Goal: Information Seeking & Learning: Learn about a topic

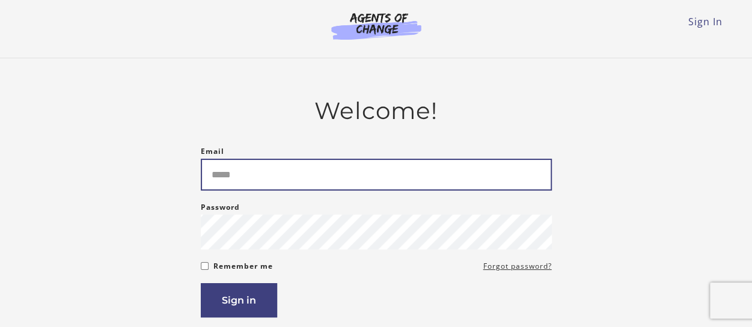
type input "**********"
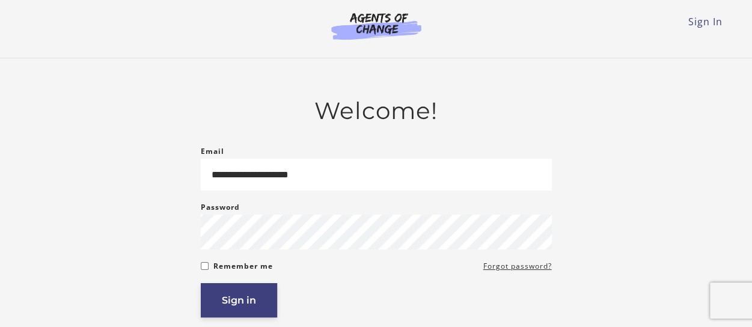
click at [249, 304] on button "Sign in" at bounding box center [239, 300] width 76 height 34
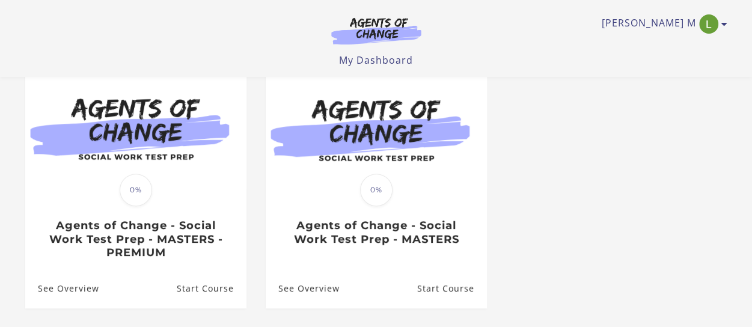
scroll to position [115, 0]
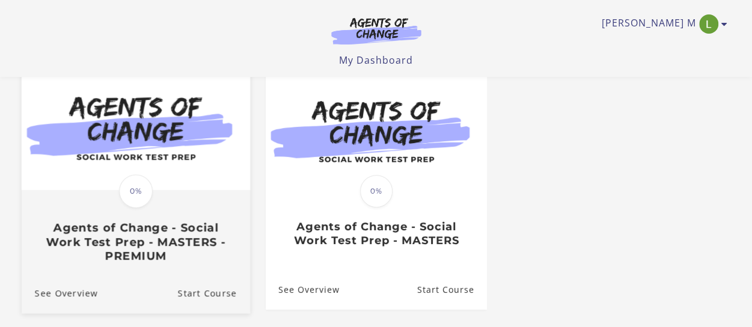
click at [130, 118] on img at bounding box center [135, 128] width 228 height 123
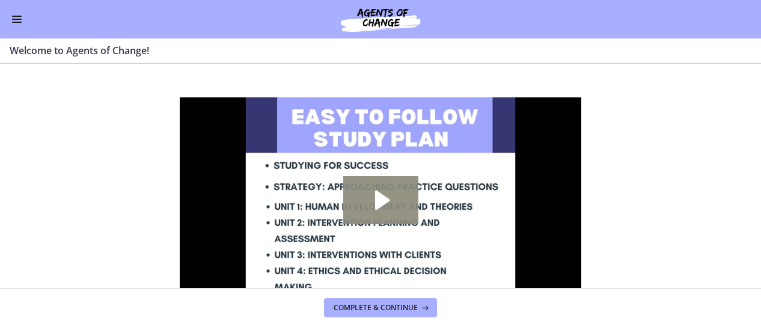
click at [380, 199] on icon "Play Video: c1o6hcmjueu5qasqsu00.mp4" at bounding box center [382, 200] width 14 height 19
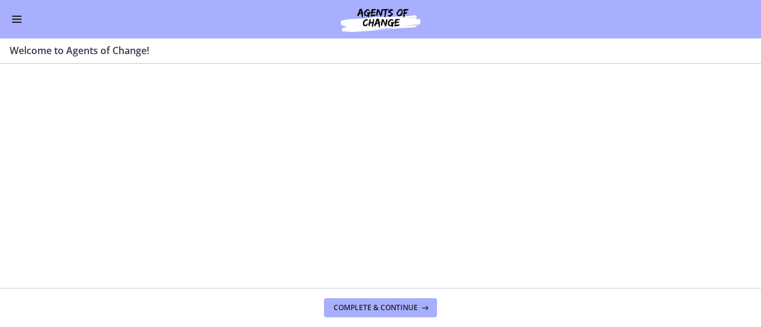
click at [112, 178] on section "Welcome! We are grateful that you have placed your trust in Agents of Change to…" at bounding box center [380, 176] width 761 height 224
click at [157, 151] on section "Welcome! We are grateful that you have placed your trust in Agents of Change to…" at bounding box center [380, 176] width 761 height 224
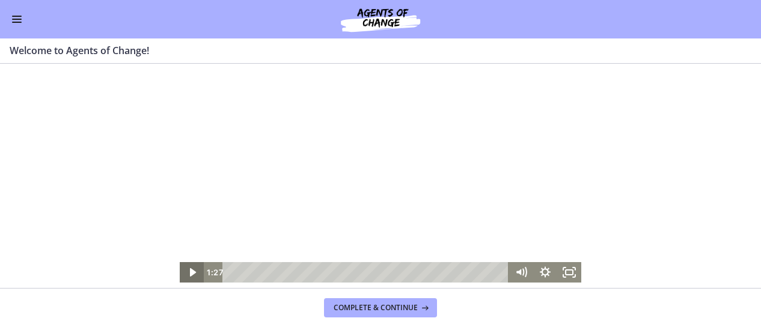
click at [192, 272] on icon "Play Video" at bounding box center [192, 272] width 6 height 8
click at [191, 273] on icon "Pause" at bounding box center [191, 272] width 29 height 25
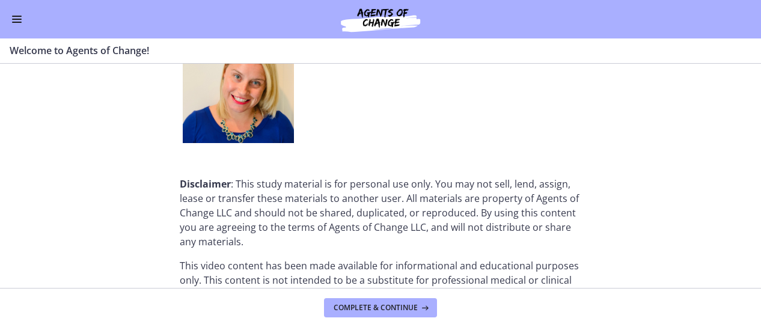
scroll to position [1658, 0]
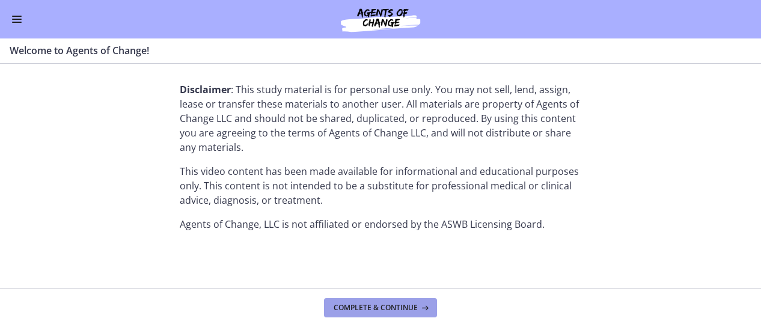
click at [375, 310] on span "Complete & continue" at bounding box center [376, 308] width 84 height 10
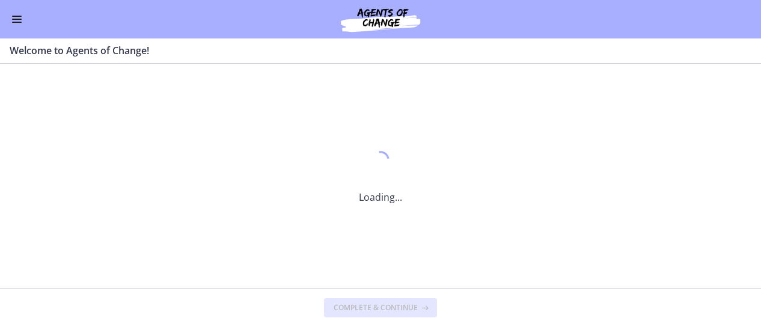
scroll to position [0, 0]
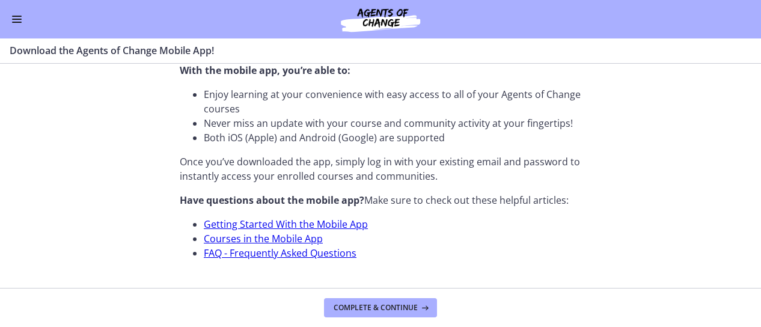
scroll to position [511, 0]
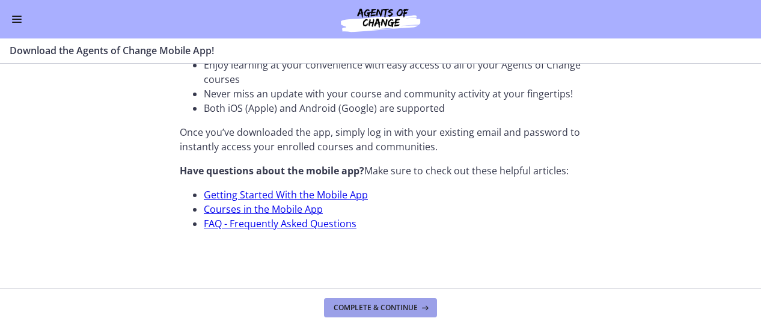
click at [380, 306] on span "Complete & continue" at bounding box center [376, 308] width 84 height 10
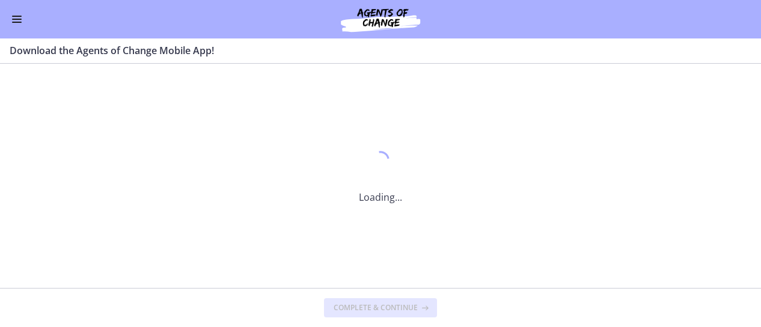
scroll to position [0, 0]
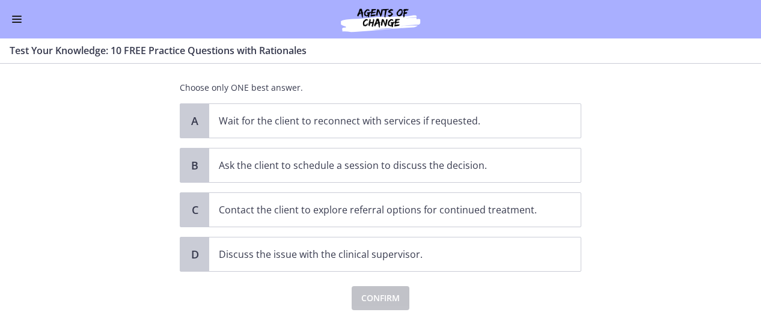
scroll to position [130, 0]
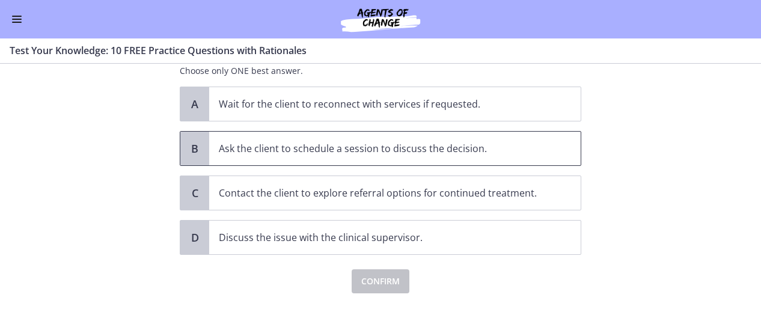
click at [279, 148] on p "Ask the client to schedule a session to discuss the decision." at bounding box center [383, 148] width 328 height 14
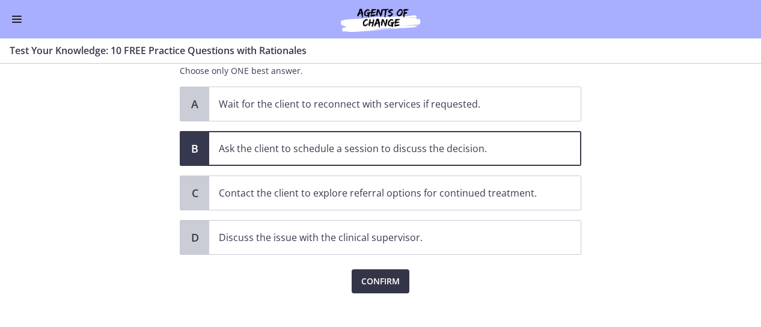
click at [374, 276] on span "Confirm" at bounding box center [380, 281] width 38 height 14
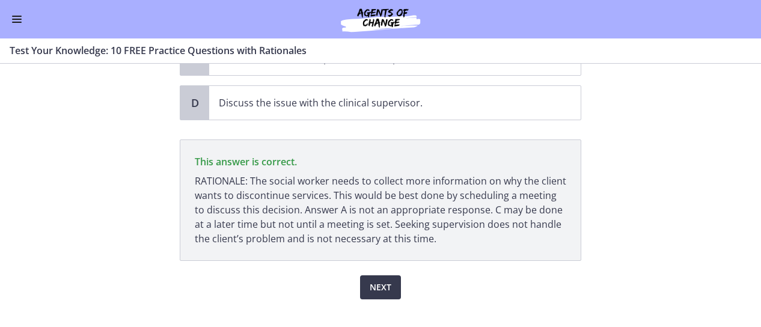
scroll to position [282, 0]
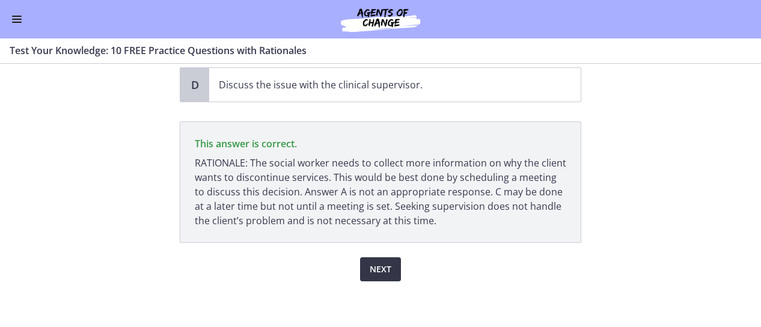
click at [373, 262] on span "Next" at bounding box center [381, 269] width 22 height 14
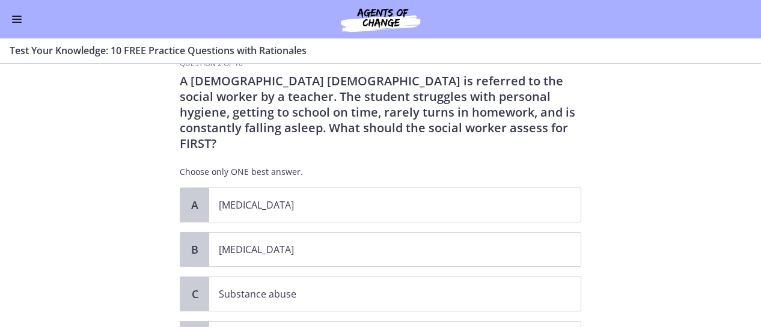
scroll to position [30, 0]
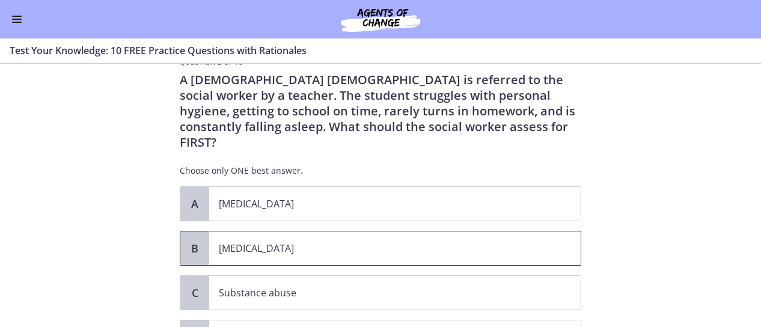
click at [314, 241] on p "[MEDICAL_DATA]" at bounding box center [383, 248] width 328 height 14
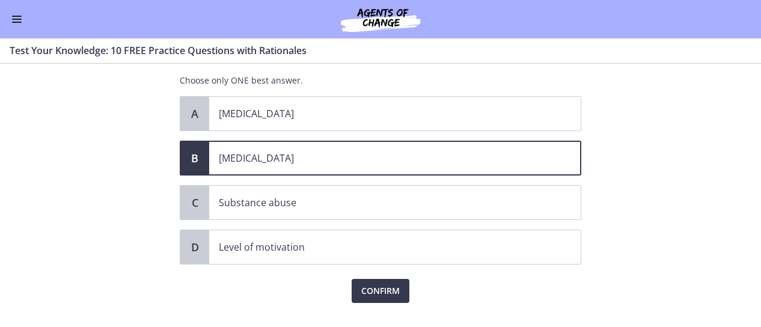
scroll to position [127, 0]
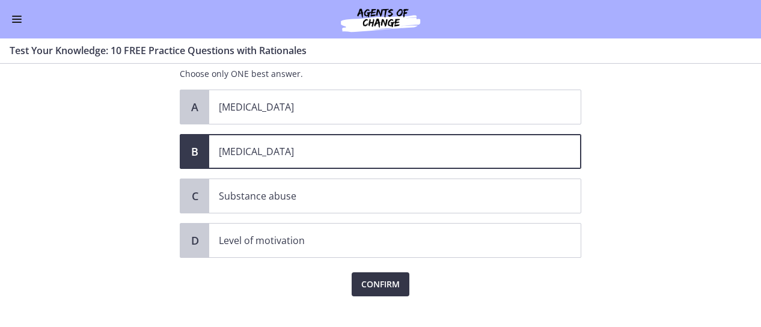
click at [382, 277] on span "Confirm" at bounding box center [380, 284] width 38 height 14
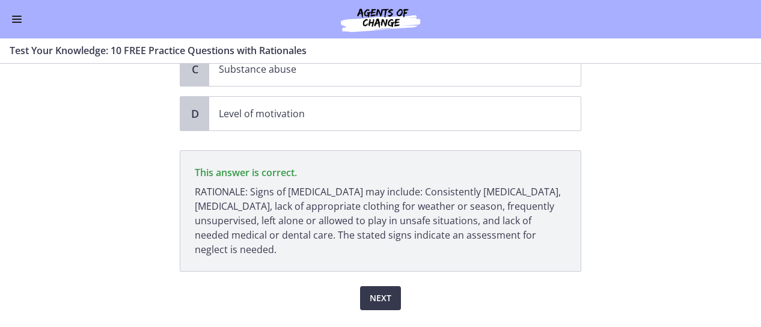
scroll to position [267, 0]
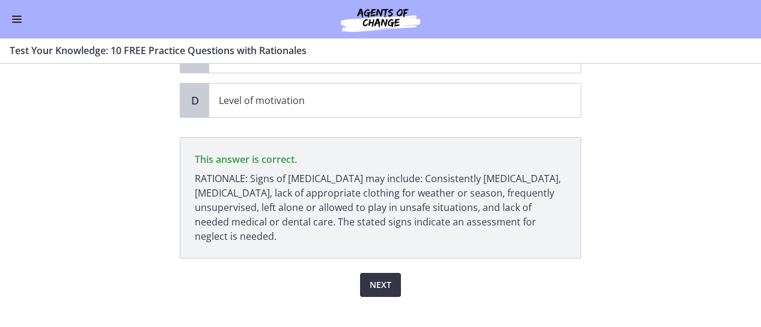
click at [373, 278] on span "Next" at bounding box center [381, 285] width 22 height 14
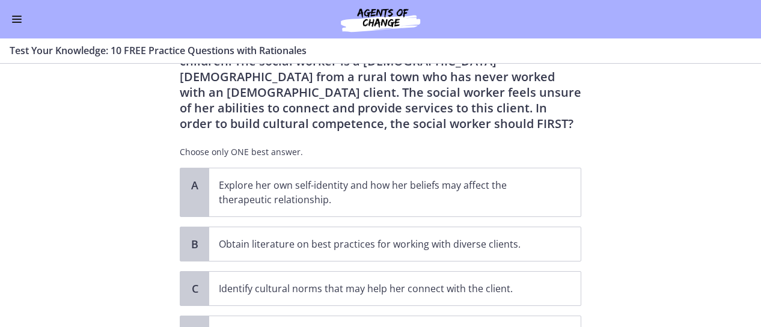
scroll to position [82, 0]
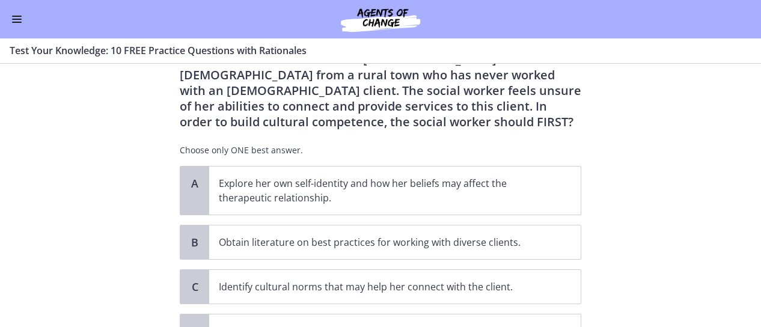
click at [709, 254] on section "Question 3 of 10 A new social worker at a Head Start program has been assigned …" at bounding box center [380, 195] width 761 height 263
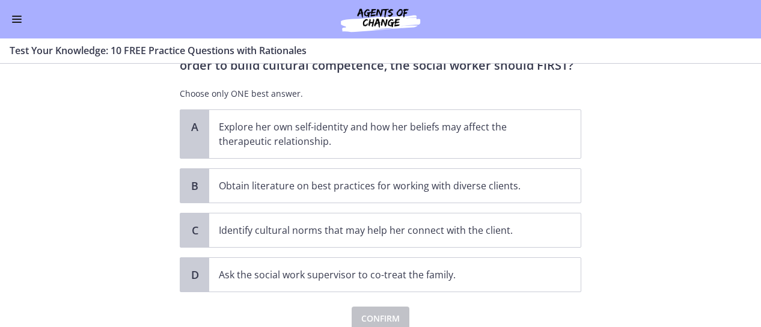
scroll to position [139, 0]
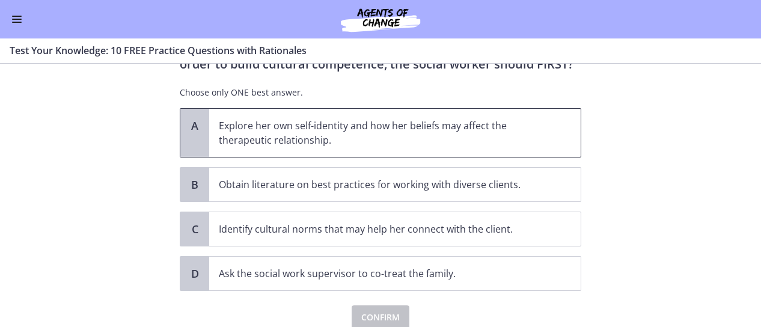
click at [428, 133] on p "Explore her own self-identity and how her beliefs may affect the therapeutic re…" at bounding box center [383, 132] width 328 height 29
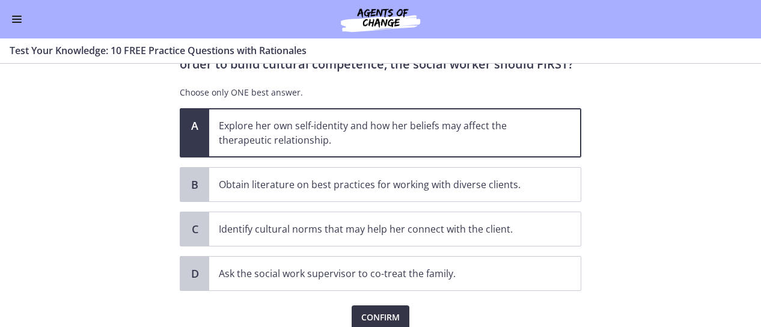
click at [385, 312] on span "Confirm" at bounding box center [380, 317] width 38 height 14
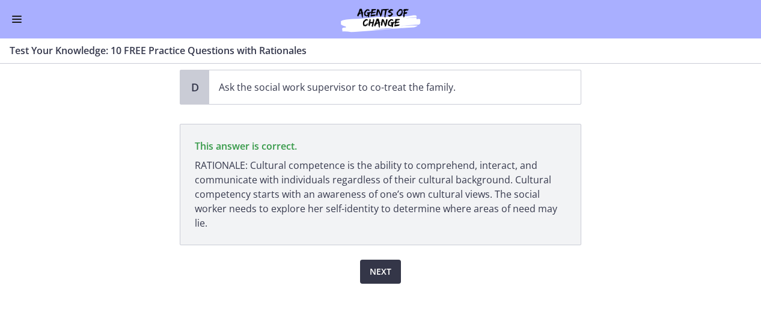
scroll to position [328, 0]
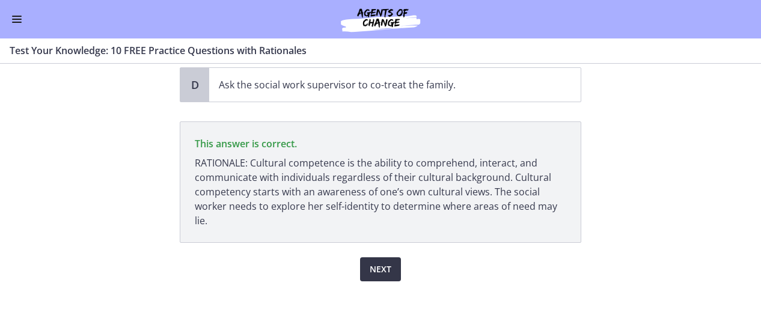
click at [374, 267] on span "Next" at bounding box center [381, 269] width 22 height 14
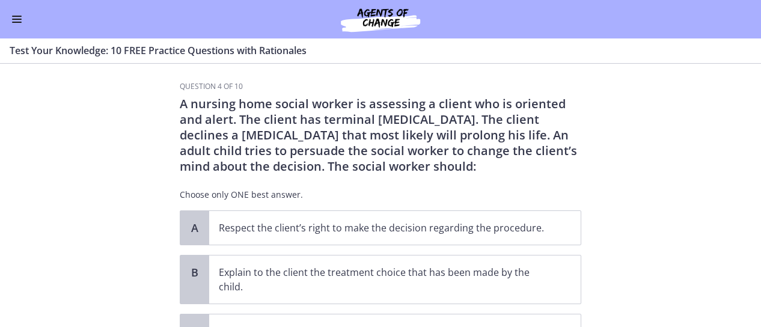
scroll to position [0, 0]
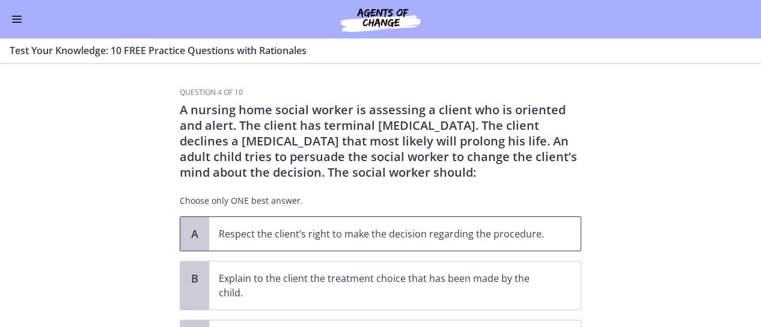
click at [369, 227] on p "Respect the client’s right to make the decision regarding the procedure." at bounding box center [383, 234] width 328 height 14
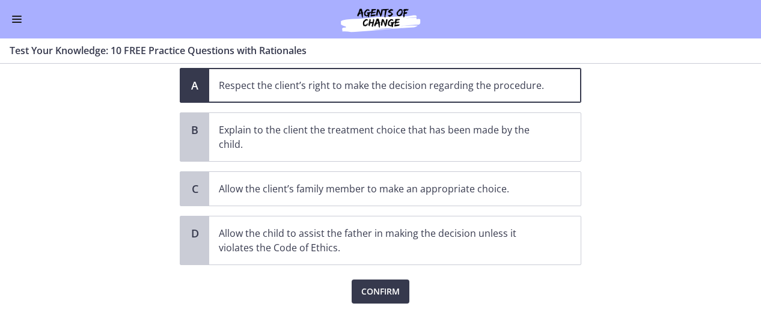
scroll to position [152, 0]
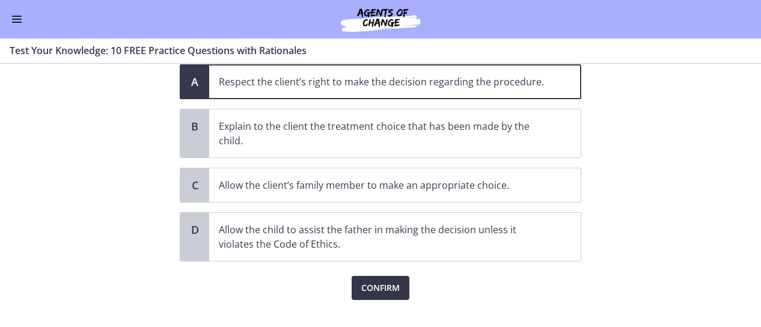
click at [388, 286] on span "Confirm" at bounding box center [380, 288] width 38 height 14
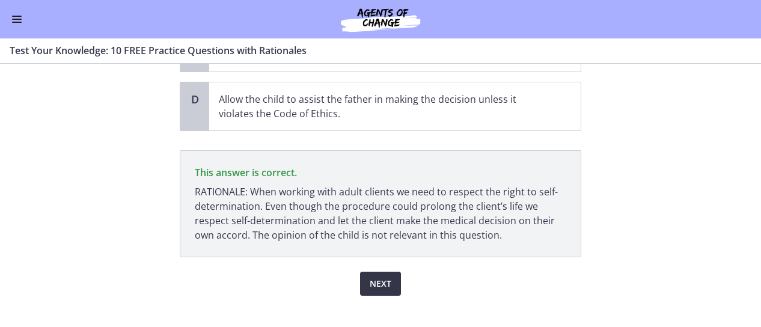
scroll to position [285, 0]
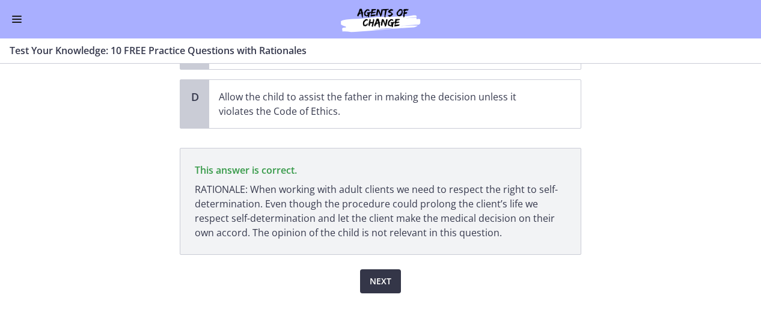
click at [371, 274] on span "Next" at bounding box center [381, 281] width 22 height 14
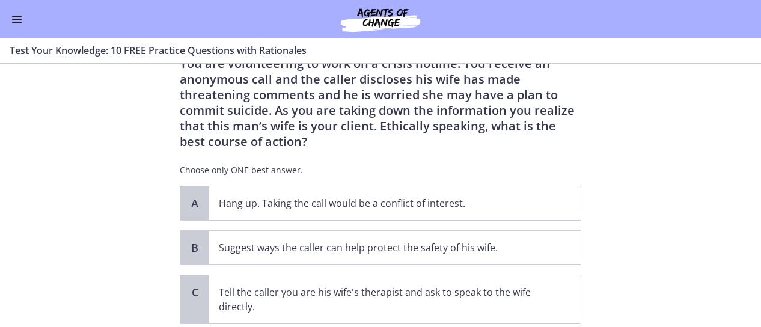
scroll to position [46, 0]
click at [317, 254] on p "Suggest ways the caller can help protect the safety of his wife." at bounding box center [383, 248] width 328 height 14
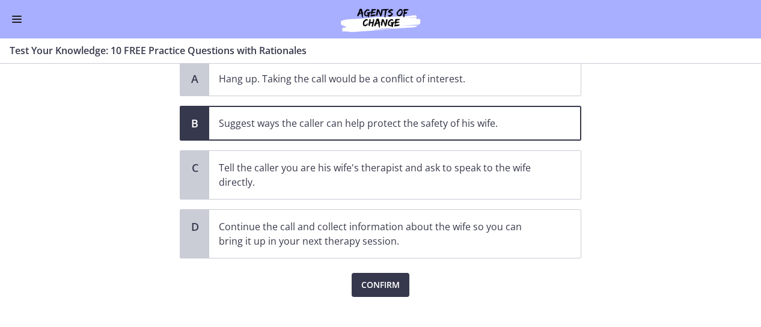
scroll to position [177, 0]
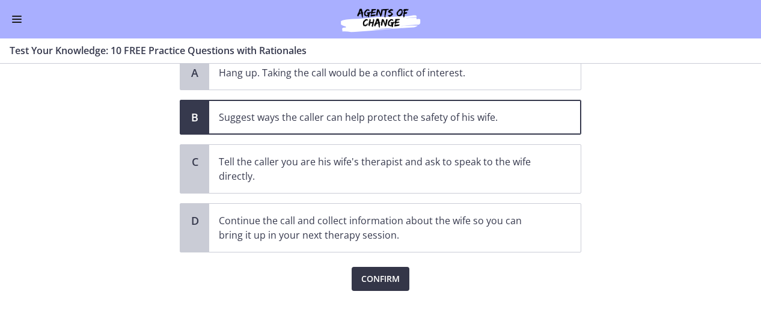
click at [386, 277] on span "Confirm" at bounding box center [380, 279] width 38 height 14
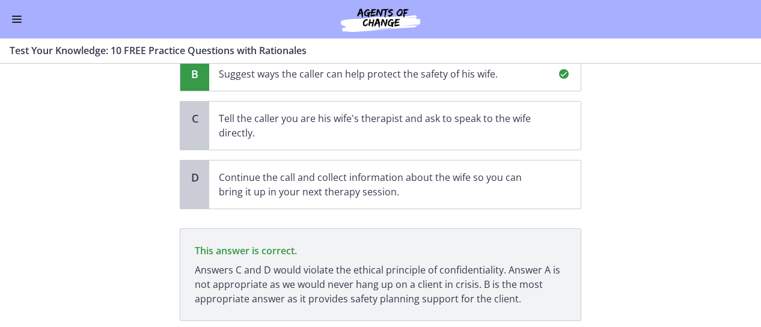
scroll to position [298, 0]
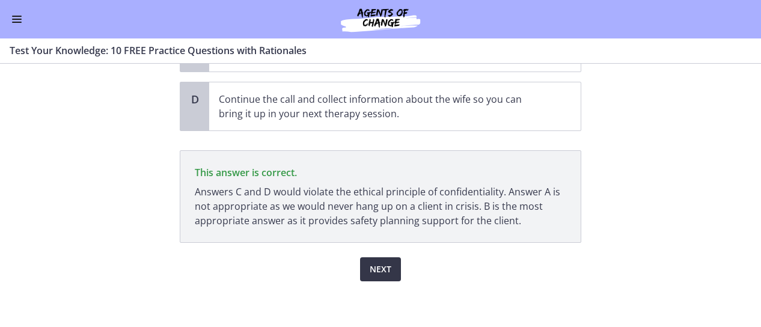
click at [387, 273] on button "Next" at bounding box center [380, 269] width 41 height 24
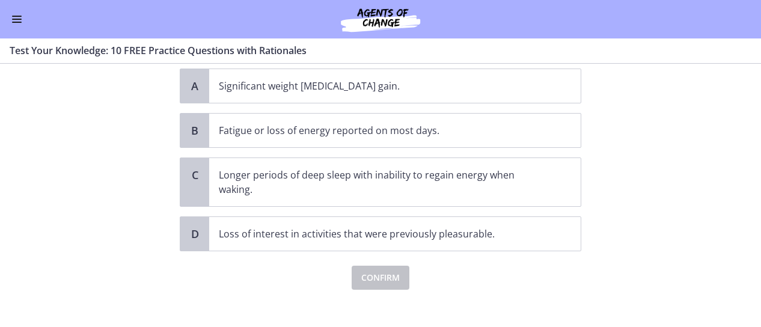
scroll to position [102, 0]
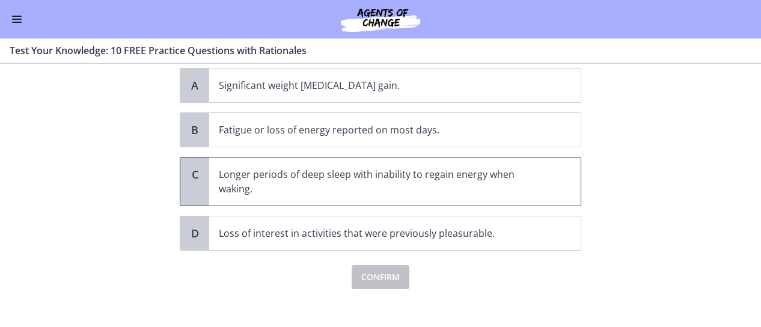
click at [458, 171] on p "Longer periods of deep sleep with inability to regain energy when waking." at bounding box center [383, 181] width 328 height 29
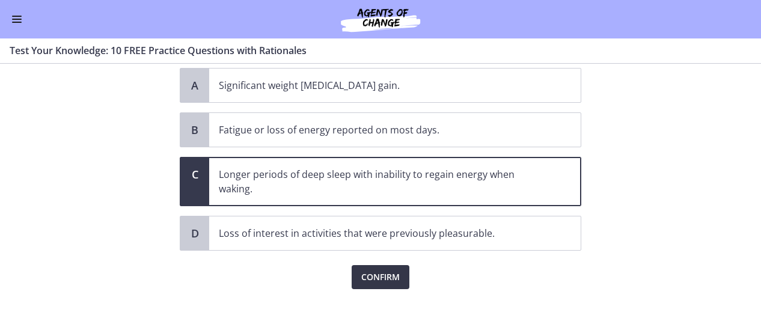
click at [384, 275] on span "Confirm" at bounding box center [380, 277] width 38 height 14
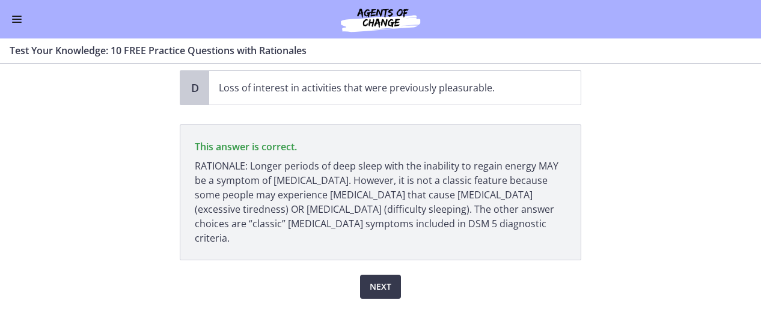
scroll to position [250, 0]
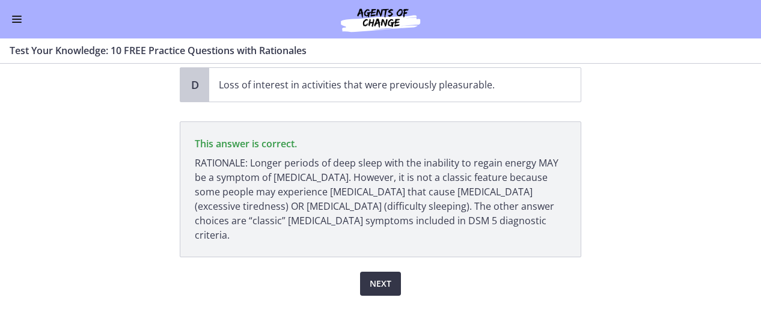
click at [372, 276] on span "Next" at bounding box center [381, 283] width 22 height 14
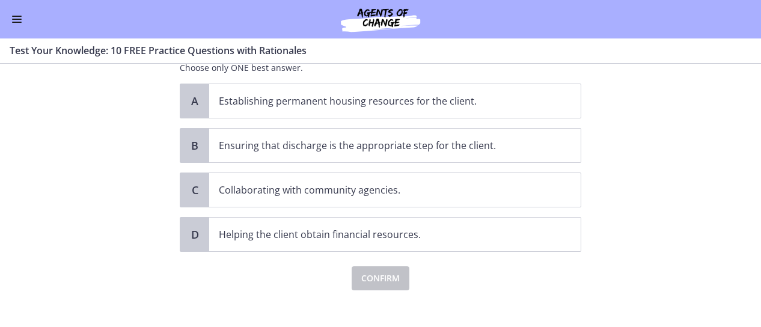
scroll to position [126, 0]
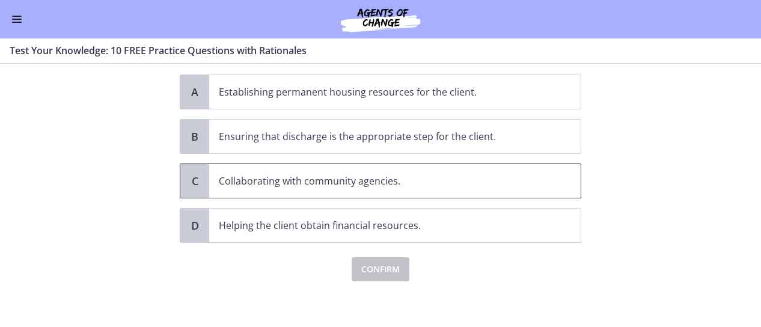
click at [379, 187] on span "Collaborating with community agencies." at bounding box center [394, 181] width 371 height 34
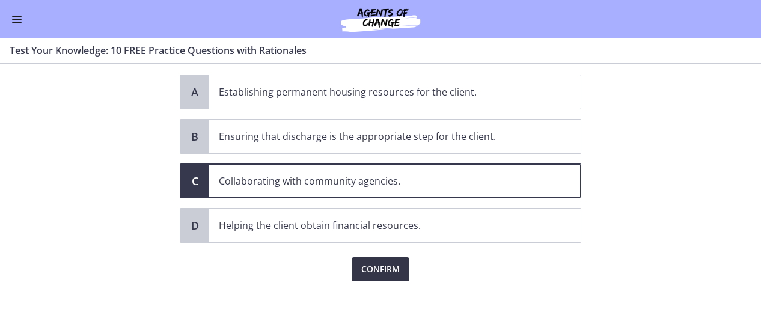
click at [388, 268] on span "Confirm" at bounding box center [380, 269] width 38 height 14
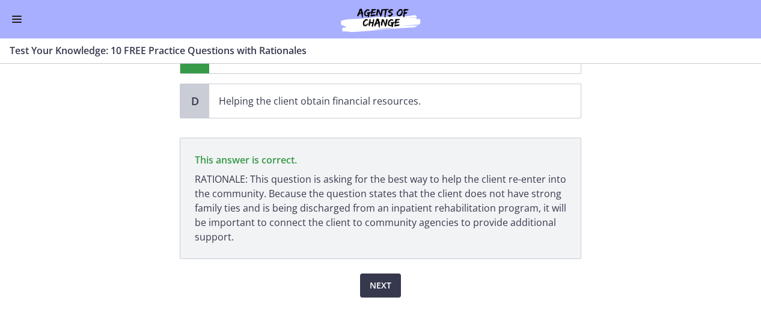
scroll to position [267, 0]
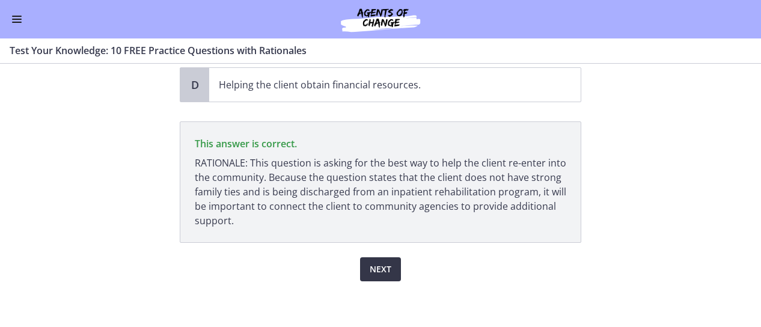
click at [379, 262] on span "Next" at bounding box center [381, 269] width 22 height 14
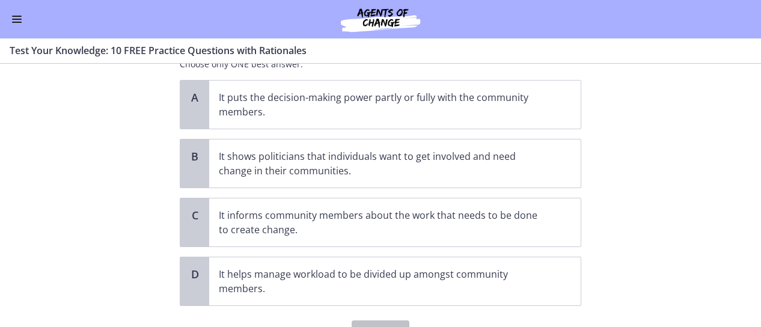
scroll to position [90, 0]
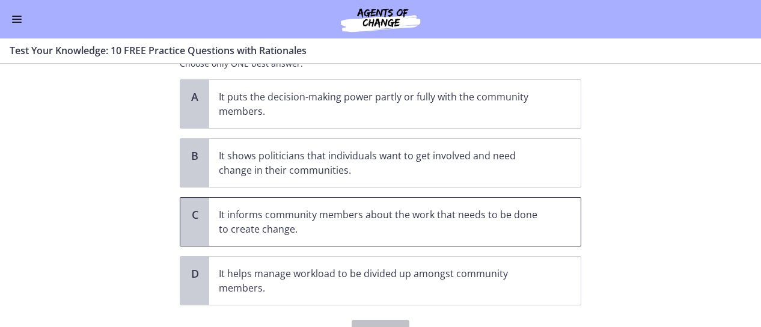
click at [299, 229] on p "It informs community members about the work that needs to be done to create cha…" at bounding box center [383, 221] width 328 height 29
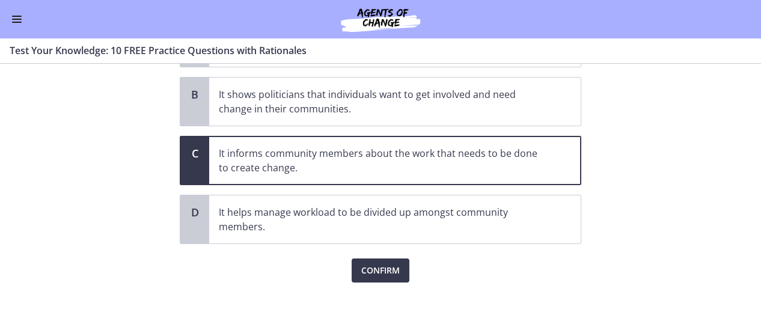
scroll to position [153, 0]
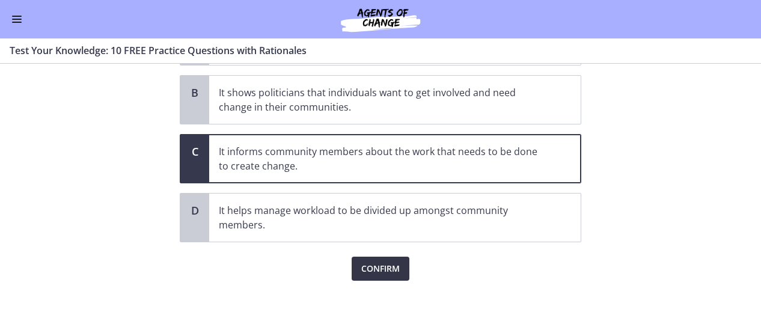
click at [383, 268] on span "Confirm" at bounding box center [380, 268] width 38 height 14
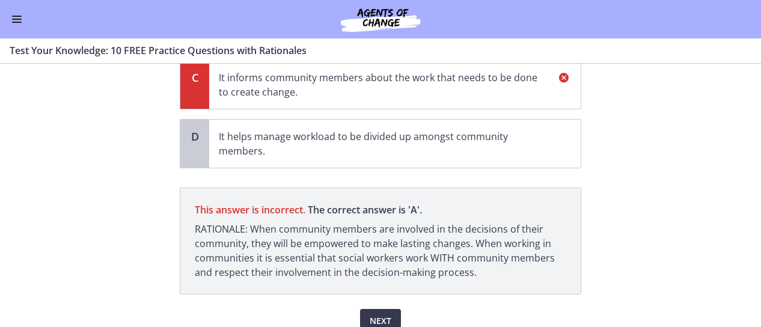
scroll to position [279, 0]
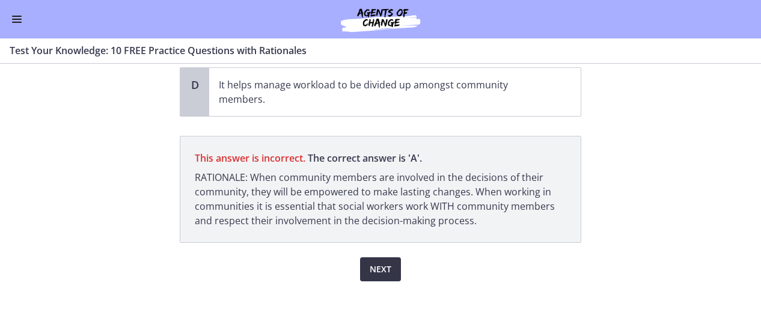
click at [380, 270] on span "Next" at bounding box center [381, 269] width 22 height 14
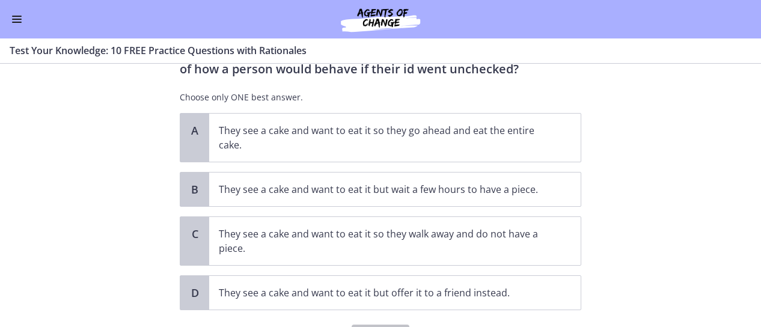
scroll to position [55, 0]
click at [412, 191] on p "They see a cake and want to eat it but wait a few hours to have a piece." at bounding box center [383, 190] width 328 height 14
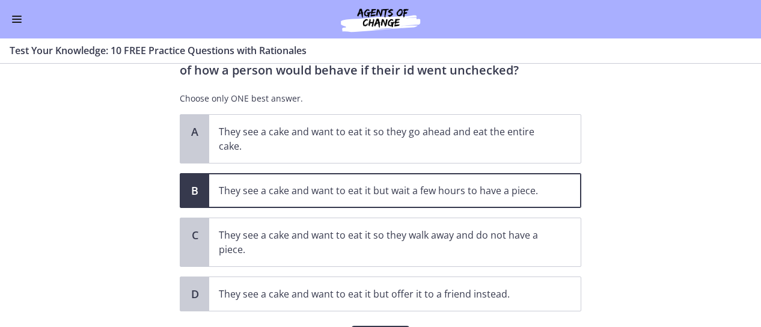
scroll to position [124, 0]
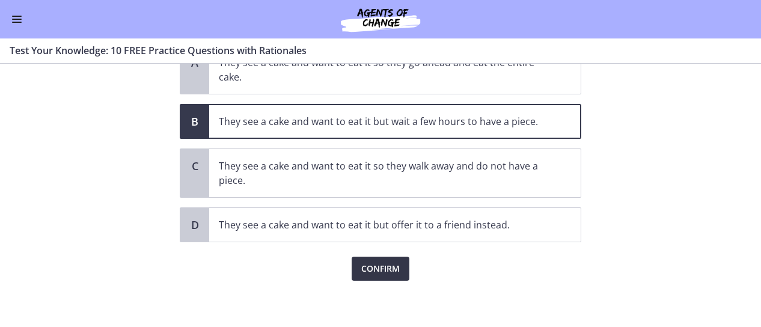
click at [365, 267] on span "Confirm" at bounding box center [380, 268] width 38 height 14
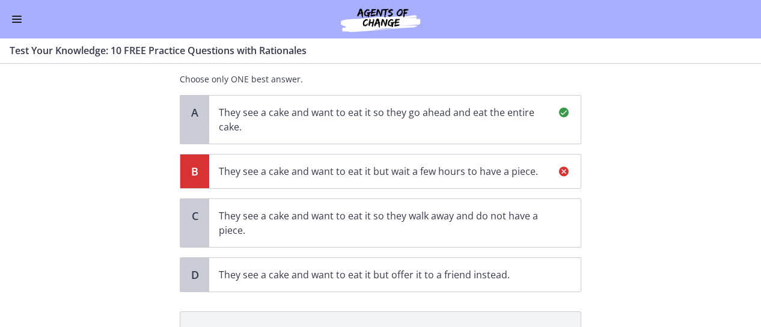
scroll to position [75, 0]
click at [663, 166] on section "Question 9 of 10 According to [PERSON_NAME], which of the following is an examp…" at bounding box center [380, 195] width 761 height 263
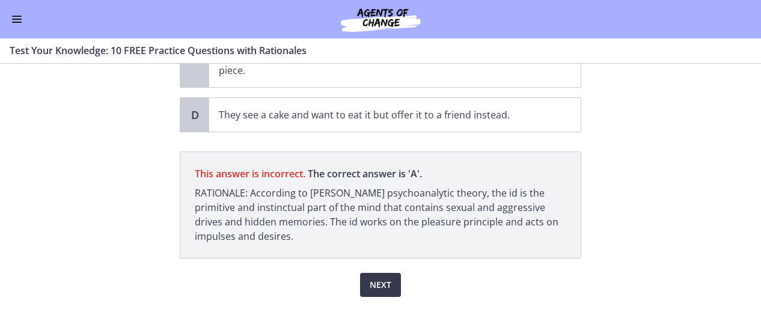
scroll to position [242, 0]
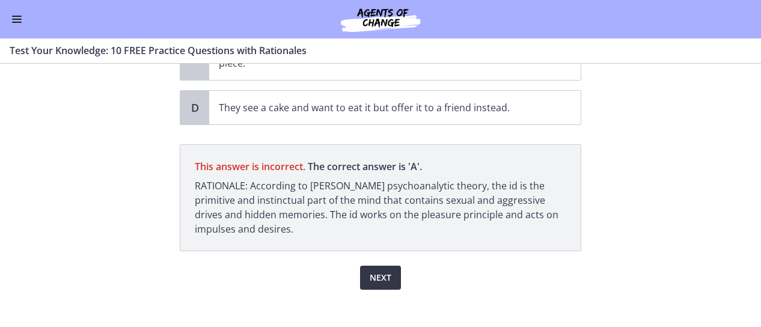
click at [385, 275] on span "Next" at bounding box center [381, 277] width 22 height 14
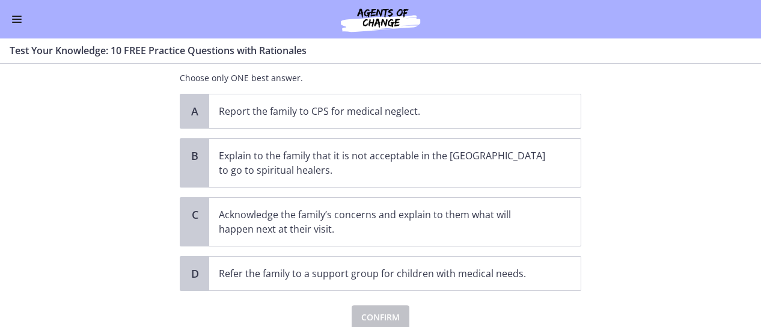
scroll to position [172, 0]
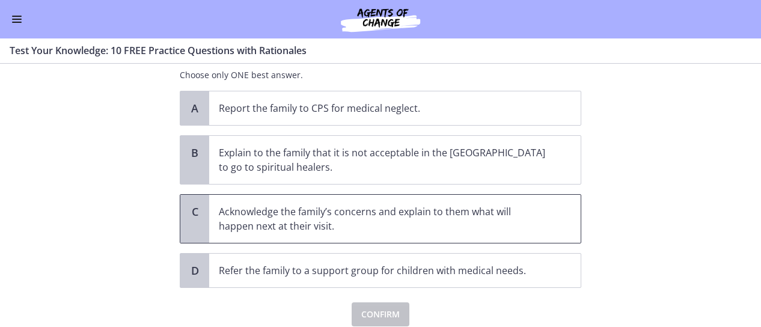
click at [371, 204] on p "Acknowledge the family’s concerns and explain to them what will happen next at …" at bounding box center [383, 218] width 328 height 29
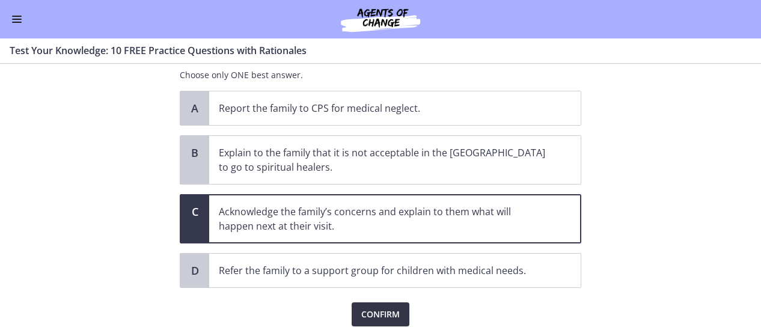
click at [369, 307] on span "Confirm" at bounding box center [380, 314] width 38 height 14
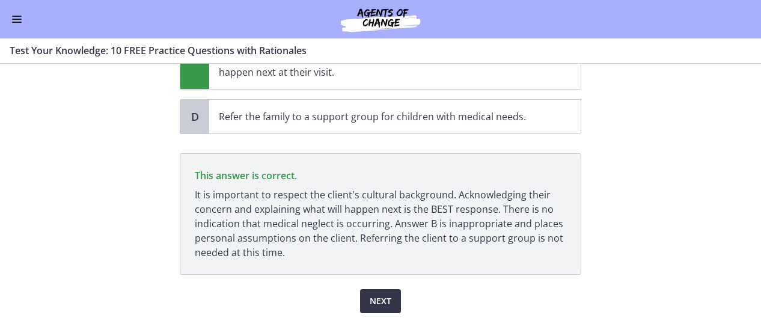
scroll to position [343, 0]
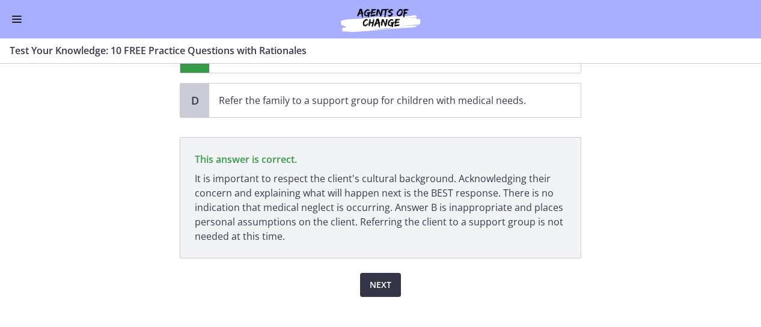
click at [367, 273] on button "Next" at bounding box center [380, 285] width 41 height 24
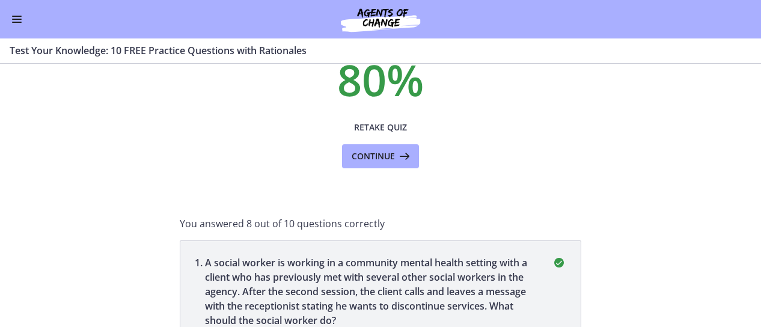
scroll to position [0, 0]
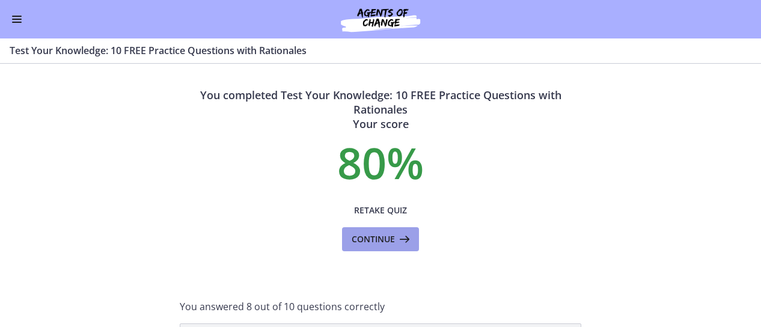
click at [360, 236] on span "Continue" at bounding box center [373, 239] width 43 height 14
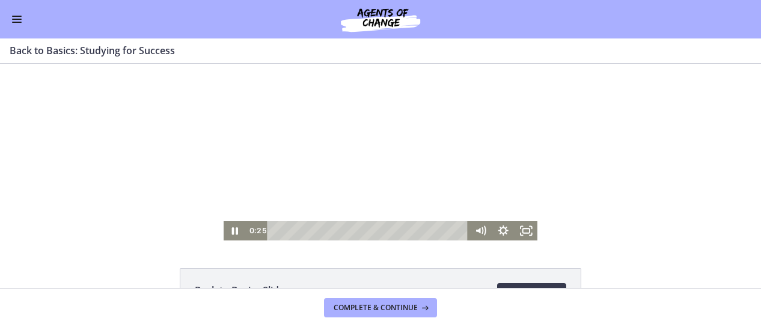
drag, startPoint x: 531, startPoint y: 105, endPoint x: 531, endPoint y: 124, distance: 19.8
click at [531, 124] on div at bounding box center [381, 152] width 314 height 177
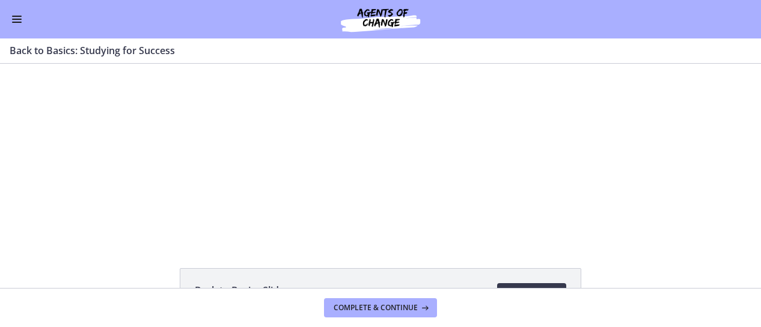
click at [623, 137] on div "Click for sound @keyframes VOLUME_SMALL_WAVE_FLASH { 0% { opacity: 0; } 33% { o…" at bounding box center [380, 152] width 761 height 177
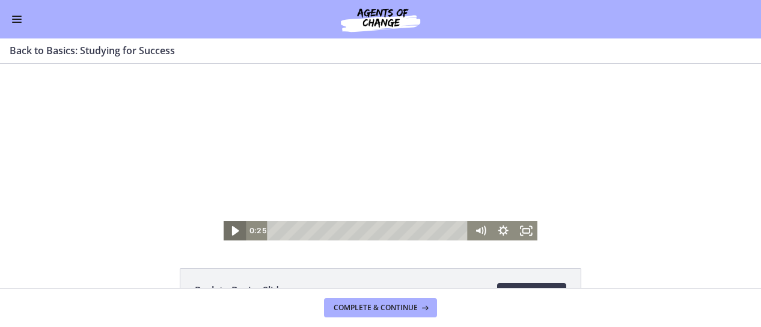
click at [233, 230] on icon "Play Video" at bounding box center [236, 231] width 7 height 10
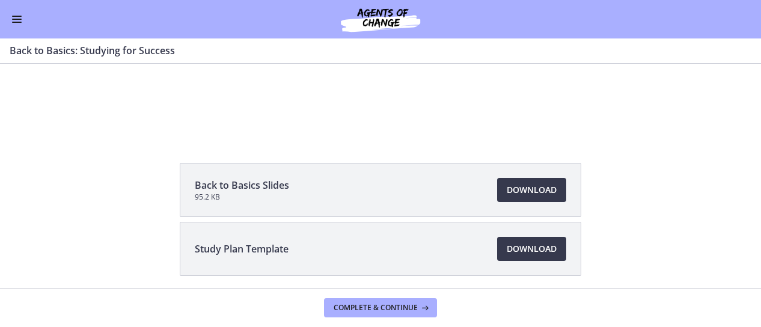
scroll to position [105, 0]
click at [544, 247] on span "Download Opens in a new window" at bounding box center [532, 249] width 50 height 14
drag, startPoint x: 756, startPoint y: 148, endPoint x: 636, endPoint y: 54, distance: 152.4
click at [636, 54] on h3 "Back to Basics: Studying for Success" at bounding box center [373, 50] width 727 height 14
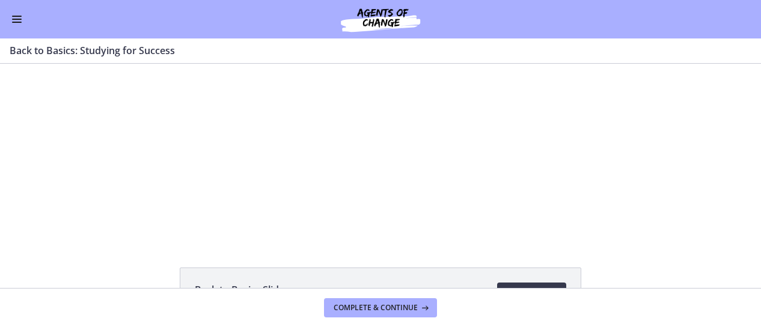
scroll to position [0, 0]
click at [712, 187] on div "Click for sound @keyframes VOLUME_SMALL_WAVE_FLASH { 0% { opacity: 0; } 33% { o…" at bounding box center [380, 152] width 761 height 177
click at [403, 178] on div at bounding box center [381, 152] width 314 height 177
click at [368, 148] on div at bounding box center [381, 152] width 314 height 177
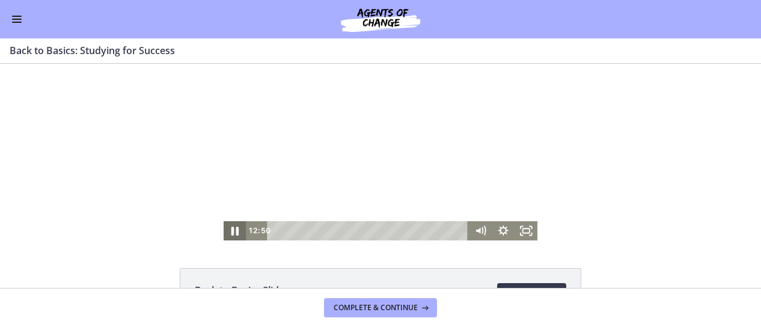
click at [230, 228] on icon "Pause" at bounding box center [235, 230] width 28 height 23
click at [233, 228] on icon "Play Video" at bounding box center [236, 231] width 7 height 10
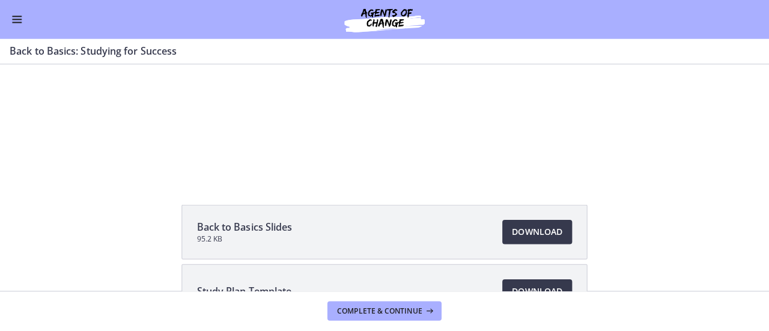
scroll to position [68, 0]
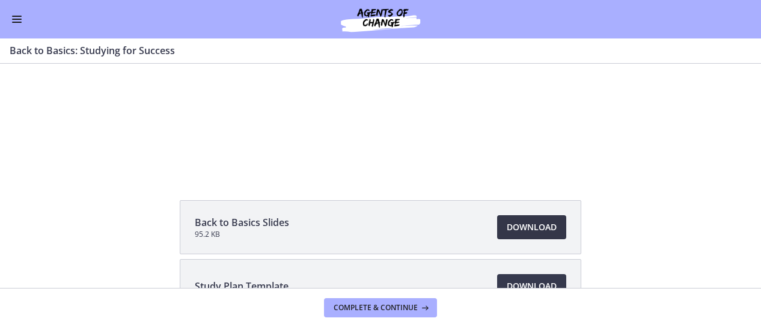
click at [529, 231] on span "Download Opens in a new window" at bounding box center [532, 227] width 50 height 14
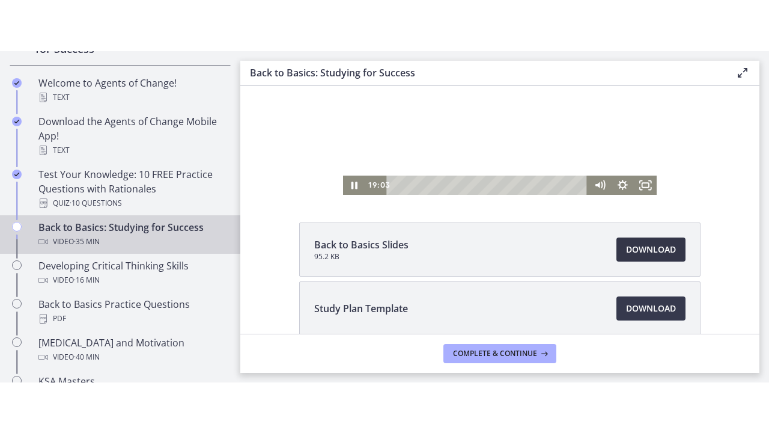
scroll to position [273, 0]
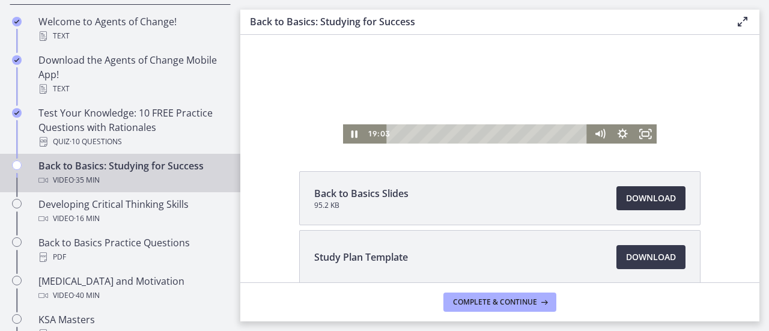
drag, startPoint x: 236, startPoint y: 67, endPoint x: 8, endPoint y: 157, distance: 244.2
click at [639, 133] on icon "Fullscreen" at bounding box center [646, 134] width 28 height 23
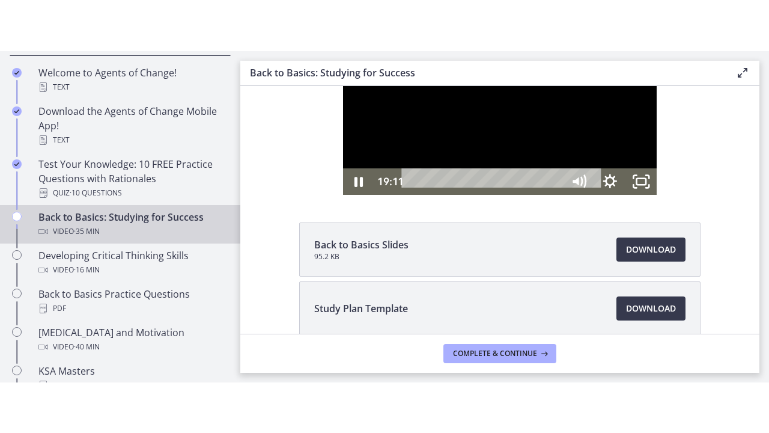
scroll to position [0, 0]
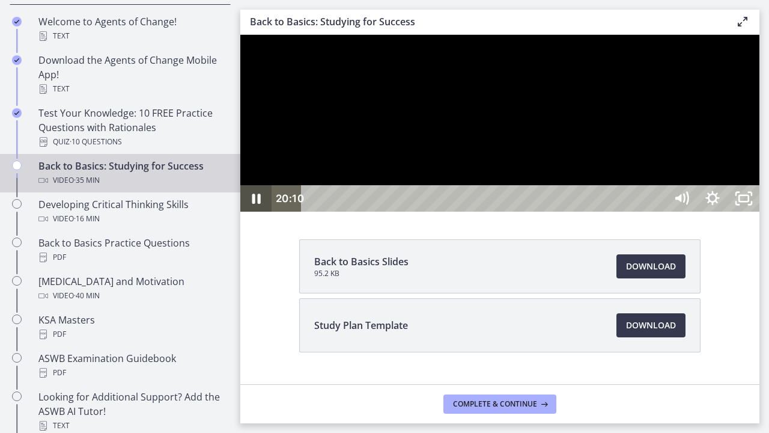
click at [250, 212] on icon "Pause" at bounding box center [255, 198] width 31 height 26
click at [250, 212] on icon "Play Video" at bounding box center [257, 198] width 31 height 26
click at [254, 205] on icon "Pause" at bounding box center [256, 199] width 10 height 12
click at [255, 204] on icon "Play Video" at bounding box center [257, 198] width 8 height 11
drag, startPoint x: 255, startPoint y: 454, endPoint x: 269, endPoint y: 457, distance: 14.6
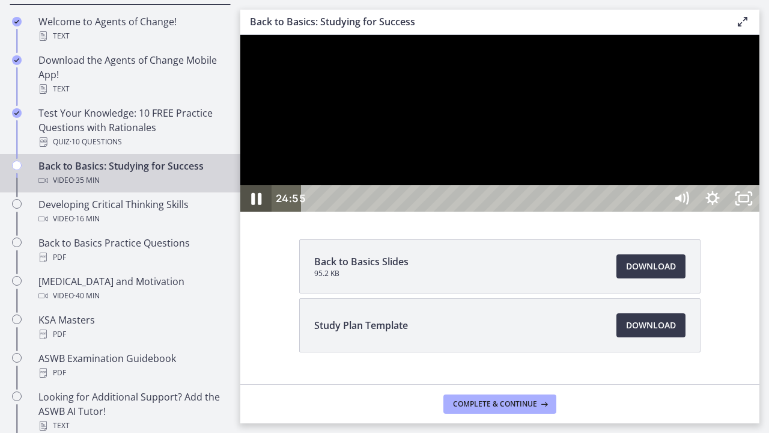
click at [269, 215] on icon "Pause" at bounding box center [255, 199] width 37 height 32
click at [254, 204] on icon "Play Video" at bounding box center [257, 198] width 8 height 11
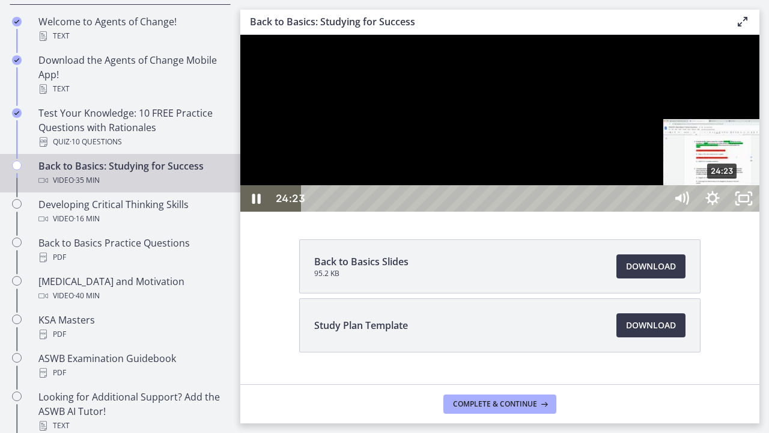
click at [658, 212] on div "24:23" at bounding box center [485, 198] width 346 height 26
drag, startPoint x: 746, startPoint y: 453, endPoint x: 727, endPoint y: 458, distance: 20.0
click at [658, 212] on div "24:58" at bounding box center [485, 198] width 346 height 26
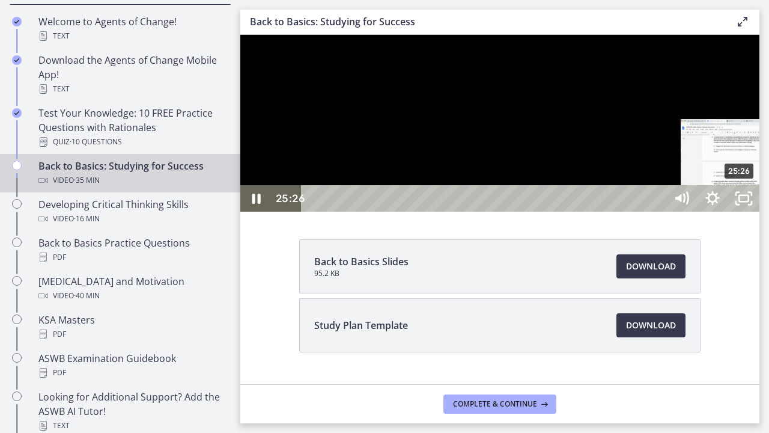
click at [658, 212] on div "25:26" at bounding box center [485, 198] width 346 height 26
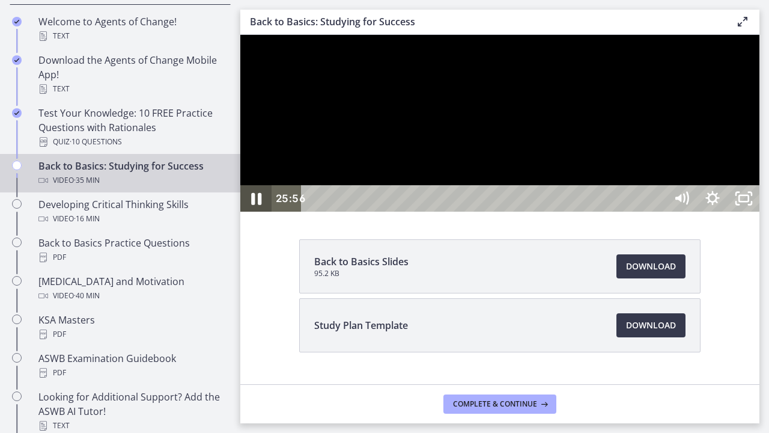
click at [255, 205] on icon "Pause" at bounding box center [256, 199] width 10 height 12
click at [256, 205] on icon "Play Video" at bounding box center [258, 198] width 10 height 13
click at [255, 204] on icon "Pause" at bounding box center [256, 199] width 8 height 10
click at [255, 205] on icon "Play Video" at bounding box center [258, 198] width 10 height 13
click at [700, 215] on icon "Mute" at bounding box center [681, 199] width 37 height 32
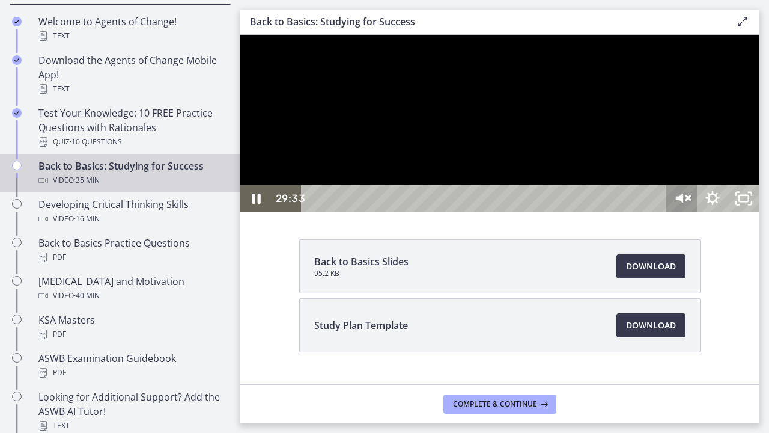
click at [700, 215] on icon "Unmute" at bounding box center [681, 199] width 37 height 32
click at [255, 215] on icon "Pause" at bounding box center [255, 199] width 37 height 32
click at [254, 205] on icon "Play Video" at bounding box center [258, 198] width 10 height 13
click at [255, 204] on icon "Pause" at bounding box center [256, 199] width 8 height 10
click at [255, 205] on icon "Play Video" at bounding box center [258, 198] width 10 height 13
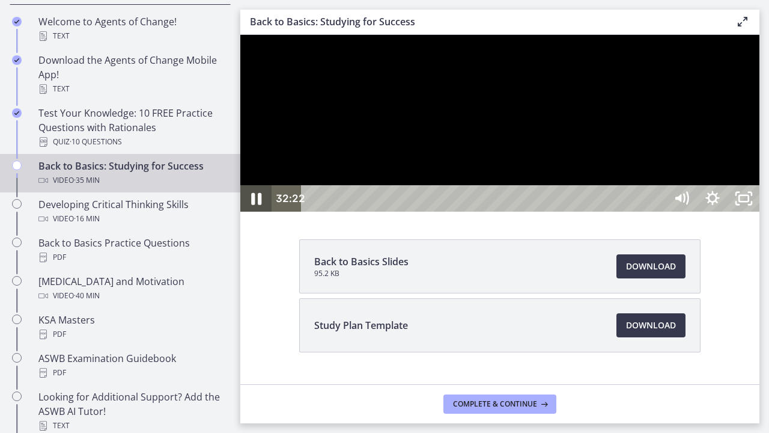
click at [255, 205] on icon "Pause" at bounding box center [256, 199] width 10 height 12
click at [255, 205] on icon "Play Video" at bounding box center [258, 198] width 10 height 13
click at [251, 215] on icon "Pause" at bounding box center [255, 199] width 37 height 32
click at [251, 215] on icon "Play Video" at bounding box center [257, 199] width 37 height 32
click at [257, 215] on icon "Pause" at bounding box center [255, 199] width 37 height 32
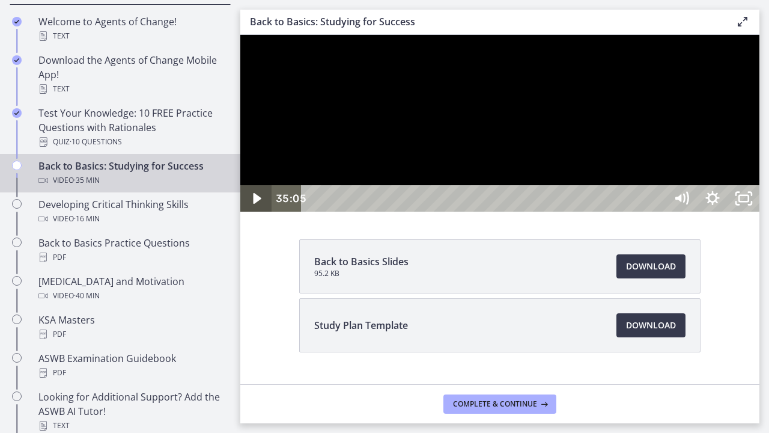
click at [255, 204] on icon "Play Video" at bounding box center [257, 198] width 8 height 11
